Goal: Transaction & Acquisition: Purchase product/service

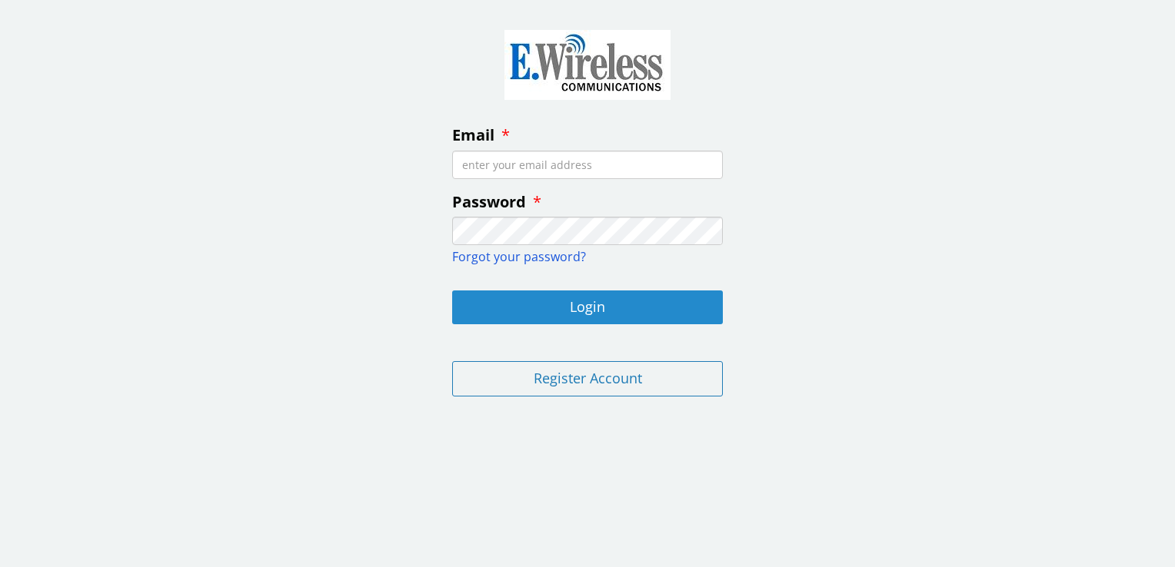
type input "[EMAIL_ADDRESS][DOMAIN_NAME]"
click at [526, 302] on button "Login" at bounding box center [587, 308] width 271 height 34
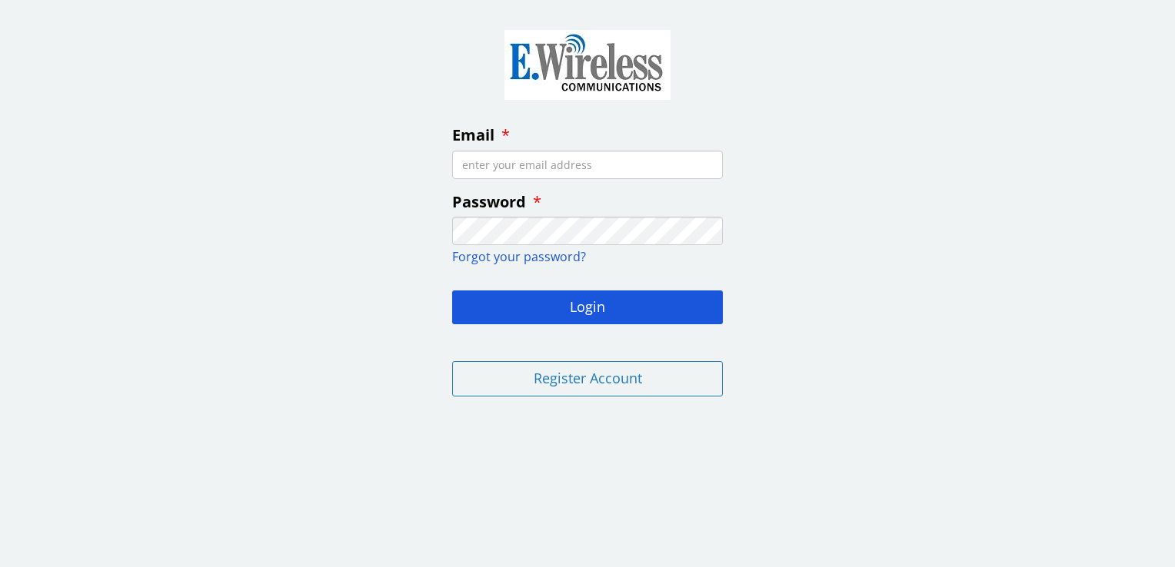
type input "[EMAIL_ADDRESS][DOMAIN_NAME]"
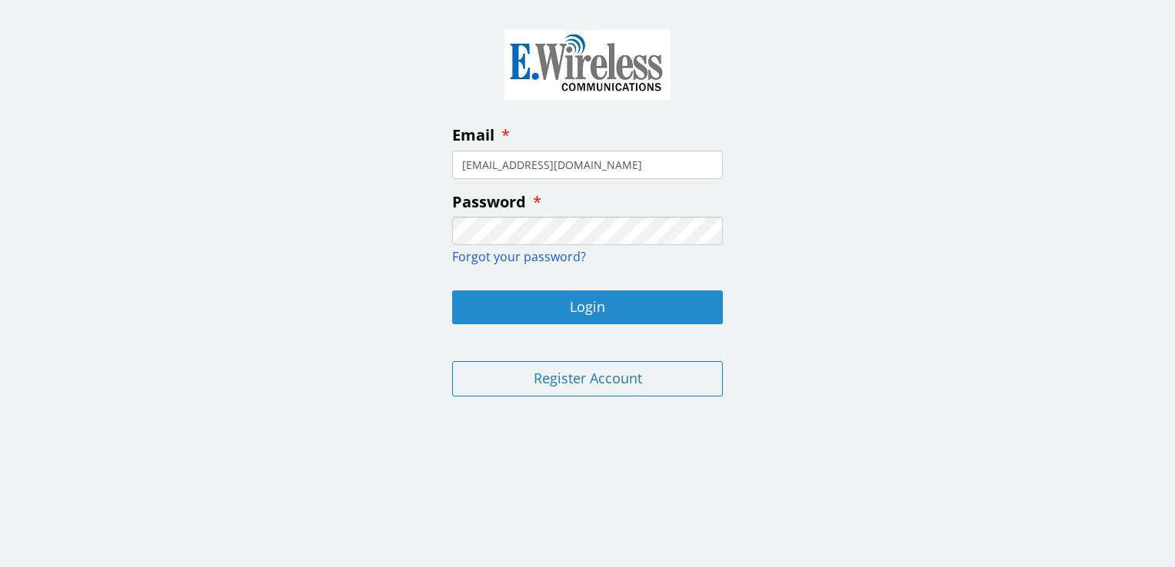
click at [526, 302] on button "Login" at bounding box center [587, 308] width 271 height 34
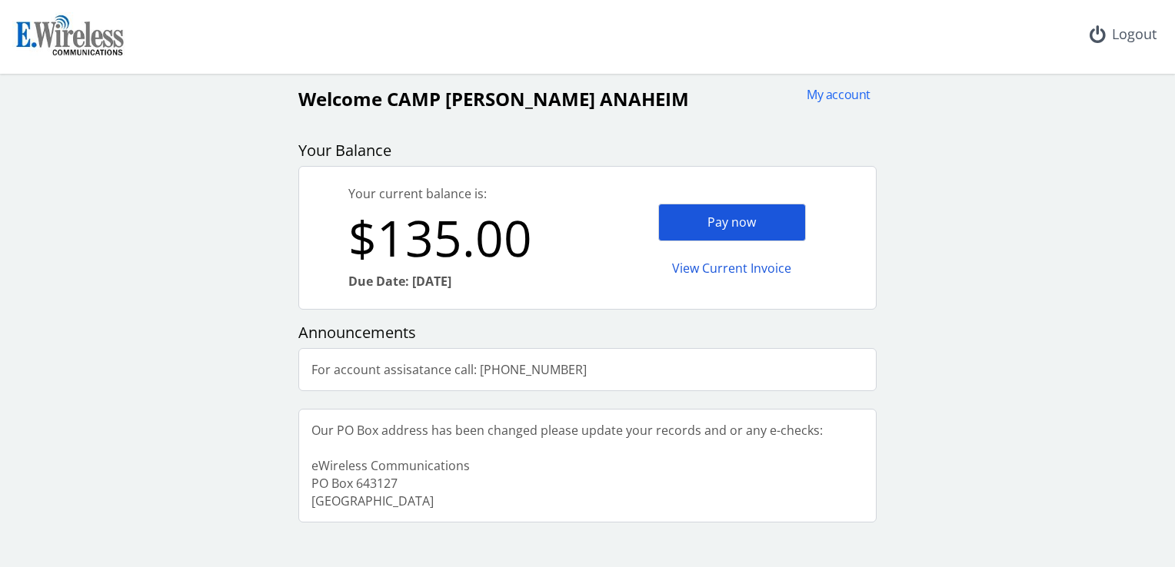
click at [738, 224] on div "Pay now" at bounding box center [732, 223] width 148 height 38
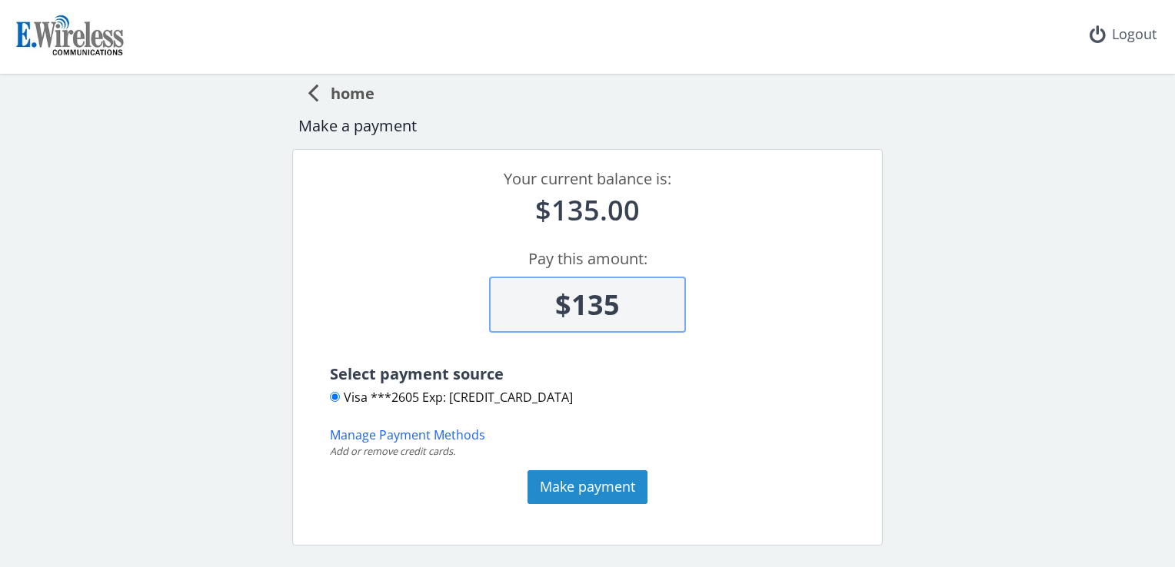
click at [600, 487] on button "Make payment" at bounding box center [587, 488] width 120 height 34
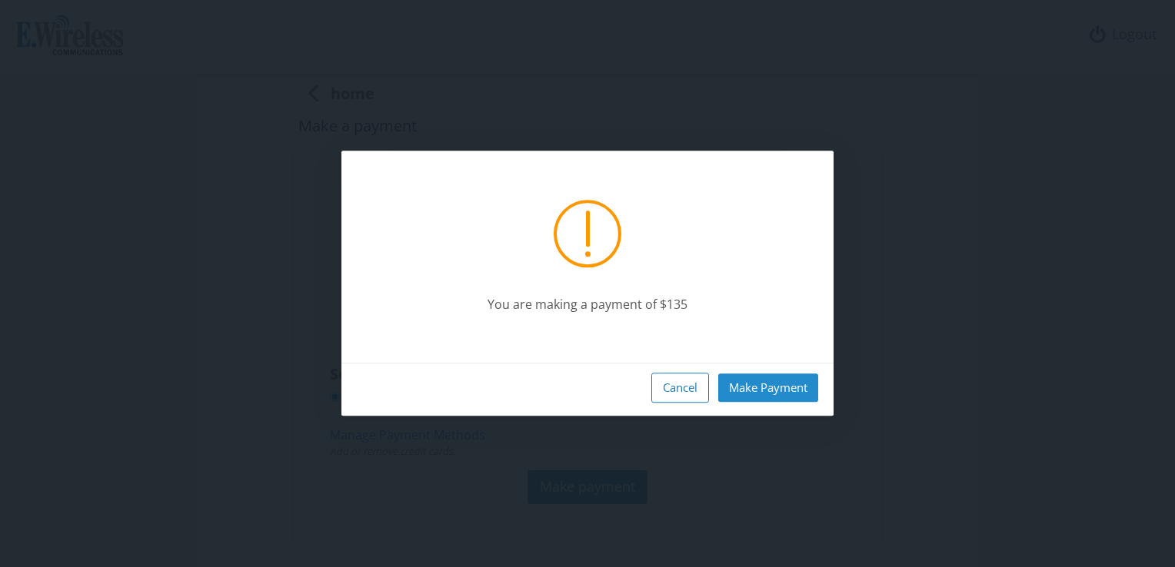
click at [760, 389] on button "Make Payment" at bounding box center [768, 388] width 100 height 28
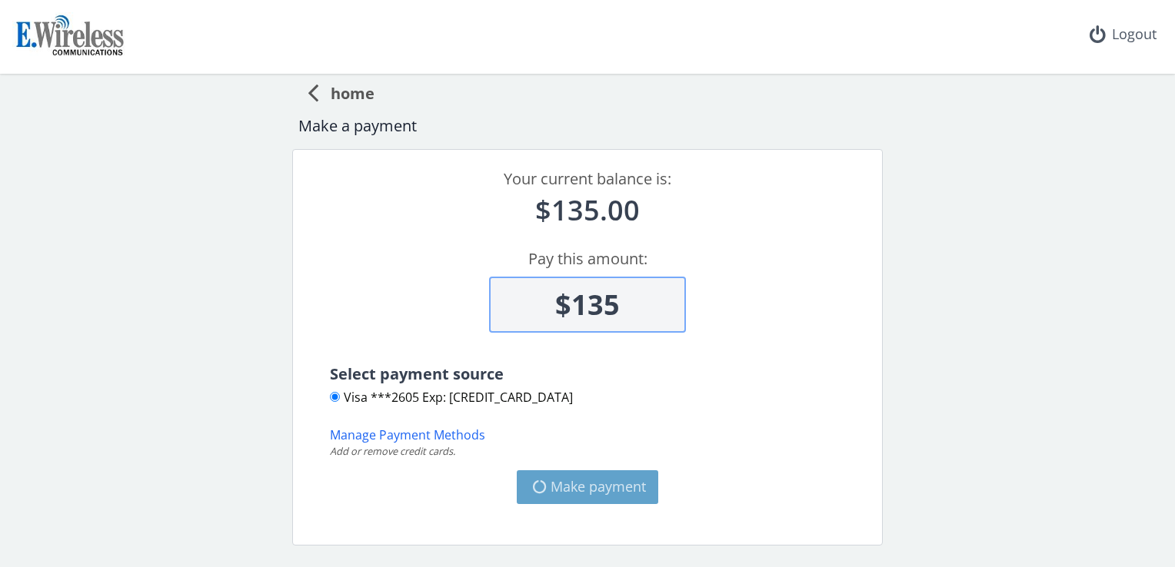
type input "$0"
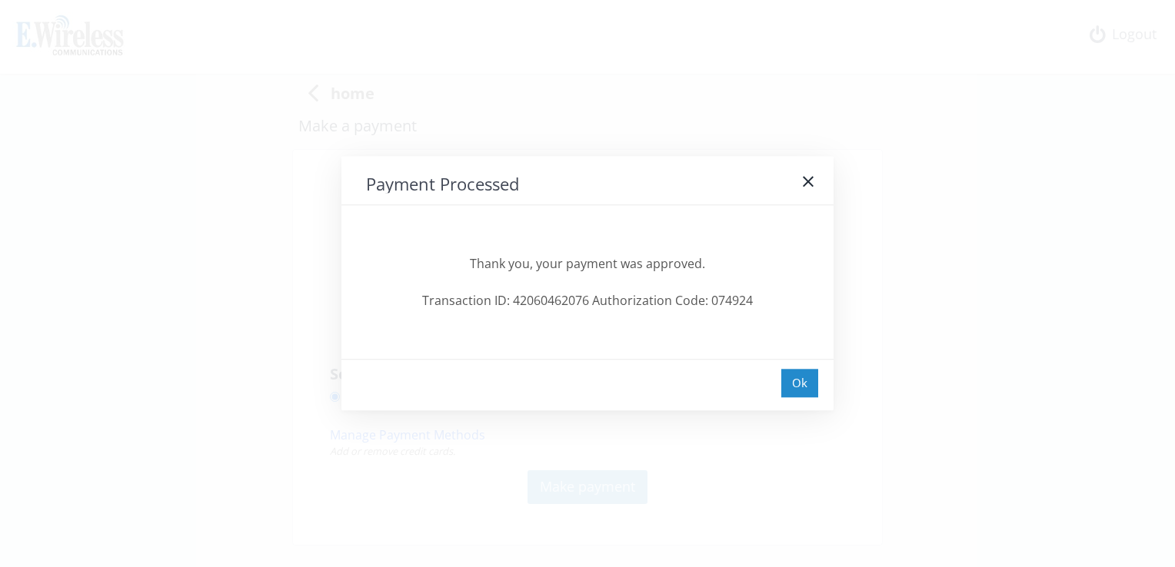
click at [799, 388] on div "Ok" at bounding box center [799, 383] width 37 height 28
